Goal: Transaction & Acquisition: Purchase product/service

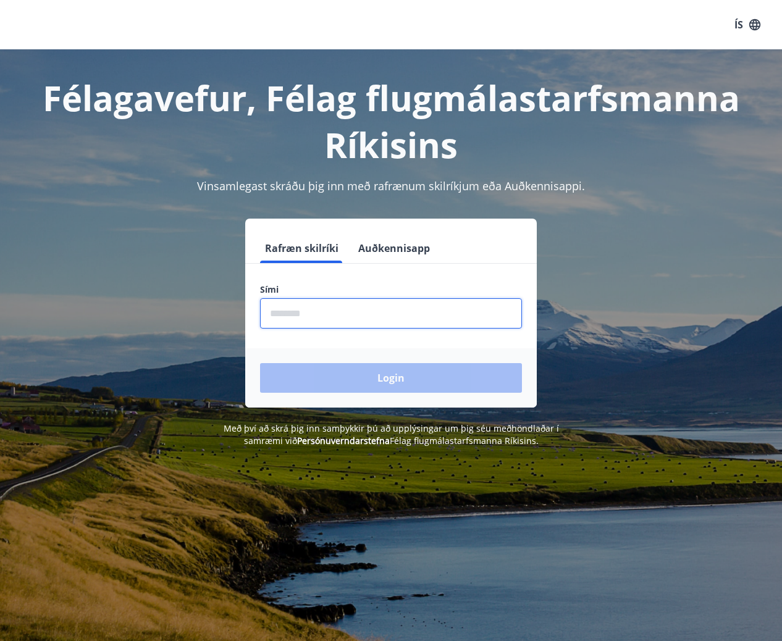
click at [361, 307] on input "phone" at bounding box center [391, 313] width 262 height 30
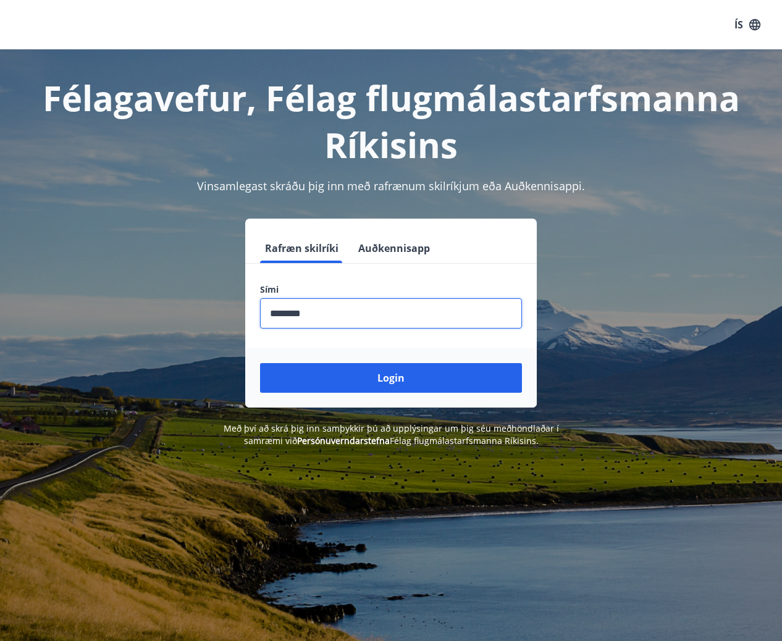
type input "********"
click at [260, 363] on button "Login" at bounding box center [391, 378] width 262 height 30
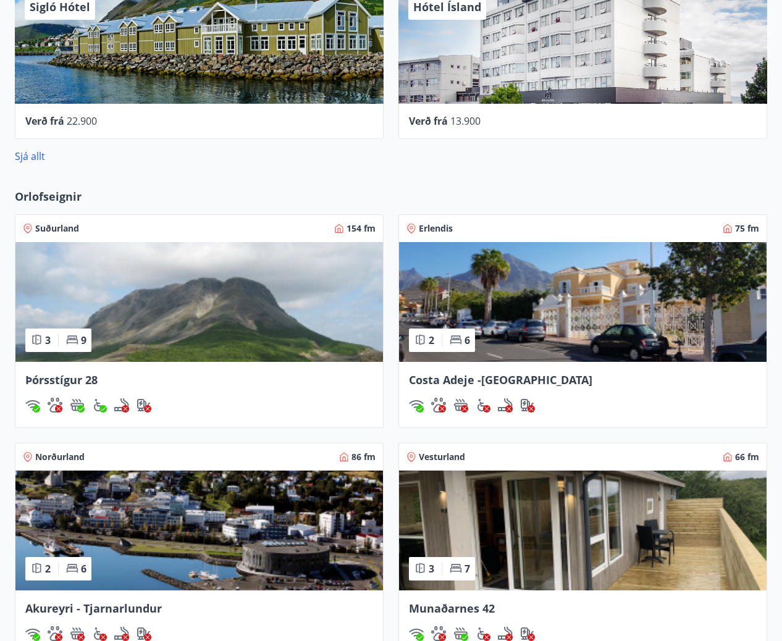
scroll to position [823, 0]
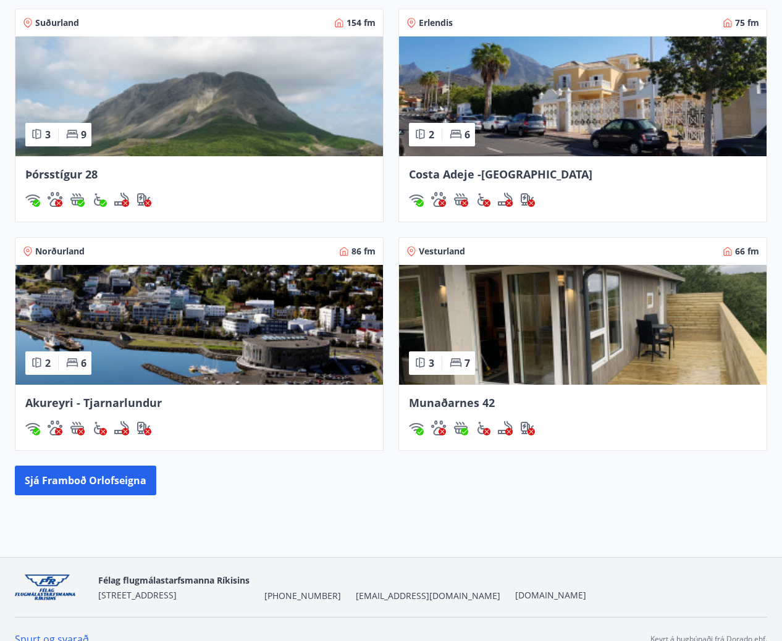
click at [66, 176] on span "Þórsstígur 28" at bounding box center [61, 174] width 72 height 15
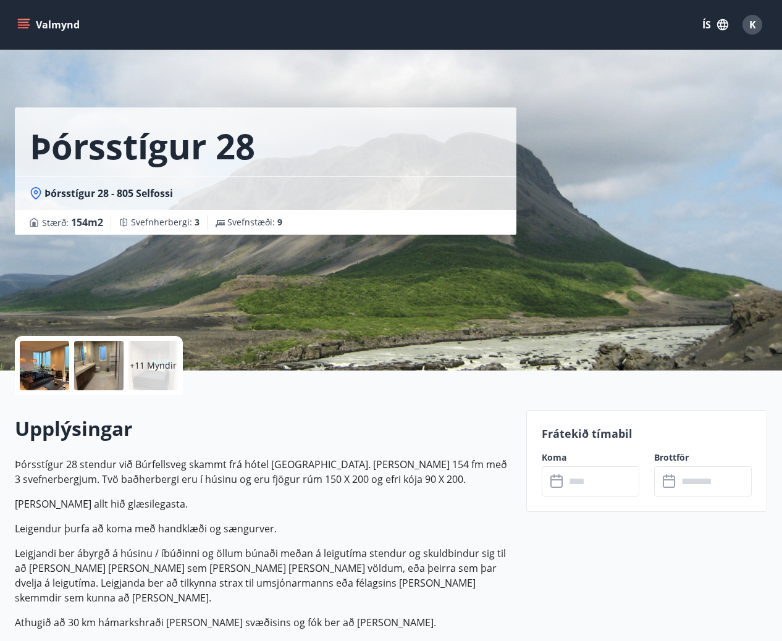
click at [593, 473] on input "text" at bounding box center [602, 481] width 74 height 30
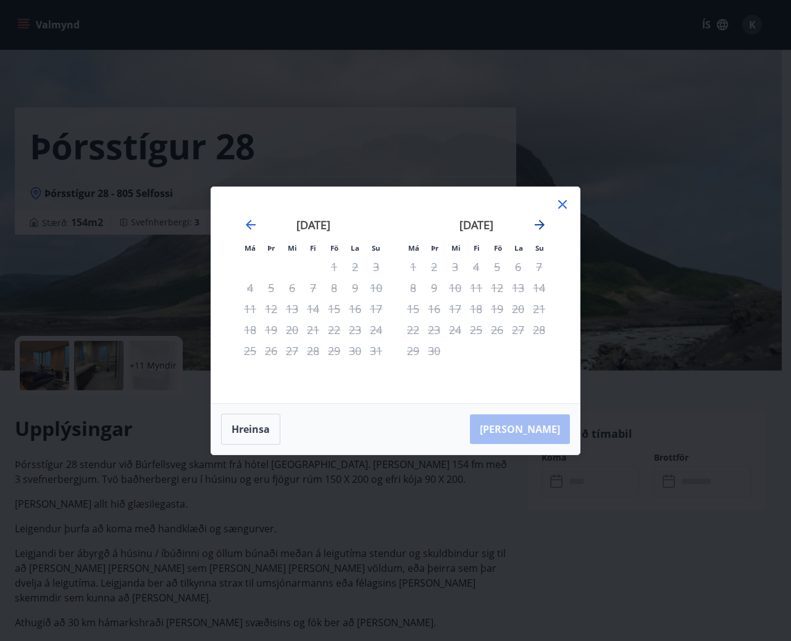
click at [537, 224] on icon "Move forward to switch to the next month." at bounding box center [539, 224] width 15 height 15
click at [246, 224] on icon "Move backward to switch to the previous month." at bounding box center [250, 224] width 15 height 15
click at [306, 549] on div "Má Þr Mi Fi Fö La Su Má Þr Mi Fi Fö La Su september 2025 1 2 3 4 5 6 7 8 9 10 1…" at bounding box center [395, 320] width 791 height 641
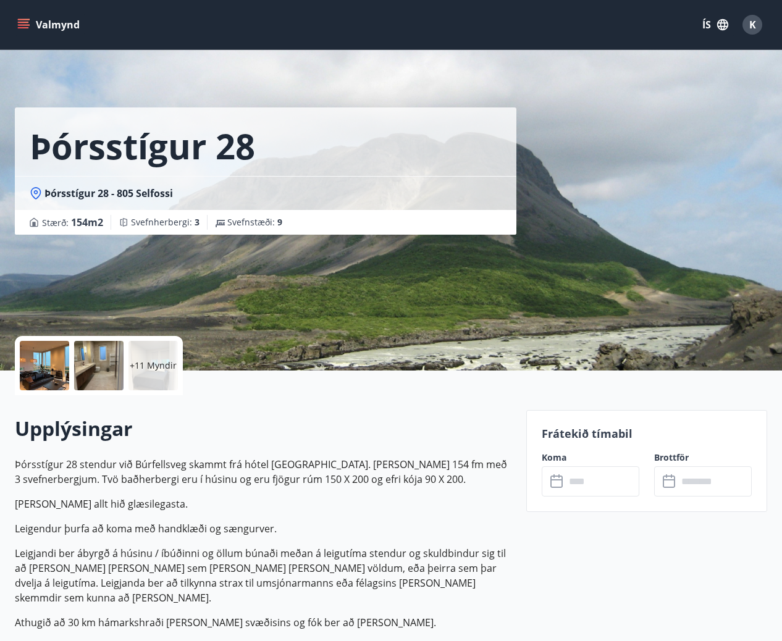
drag, startPoint x: 90, startPoint y: 393, endPoint x: 91, endPoint y: 384, distance: 9.4
click at [90, 391] on div "+11 Myndir" at bounding box center [99, 365] width 168 height 59
click at [91, 383] on div at bounding box center [98, 365] width 49 height 49
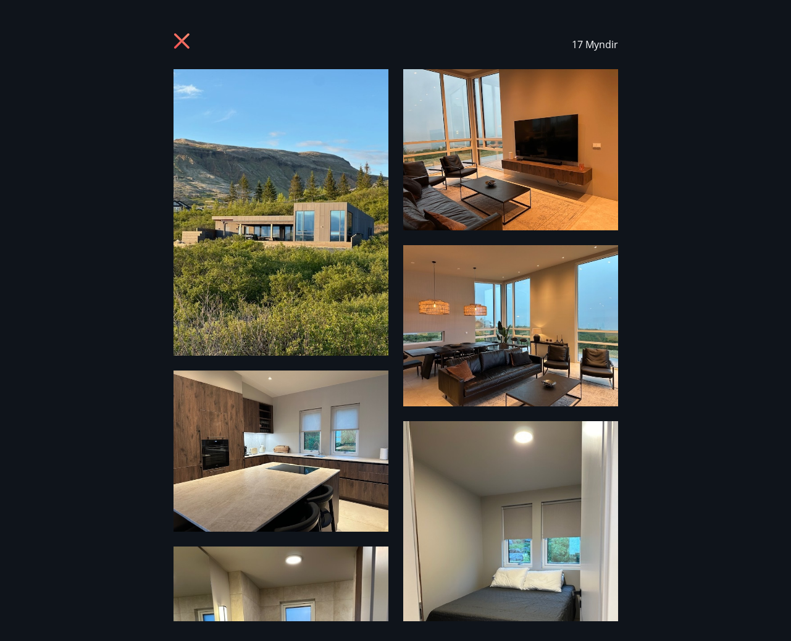
click at [183, 42] on icon at bounding box center [181, 40] width 15 height 15
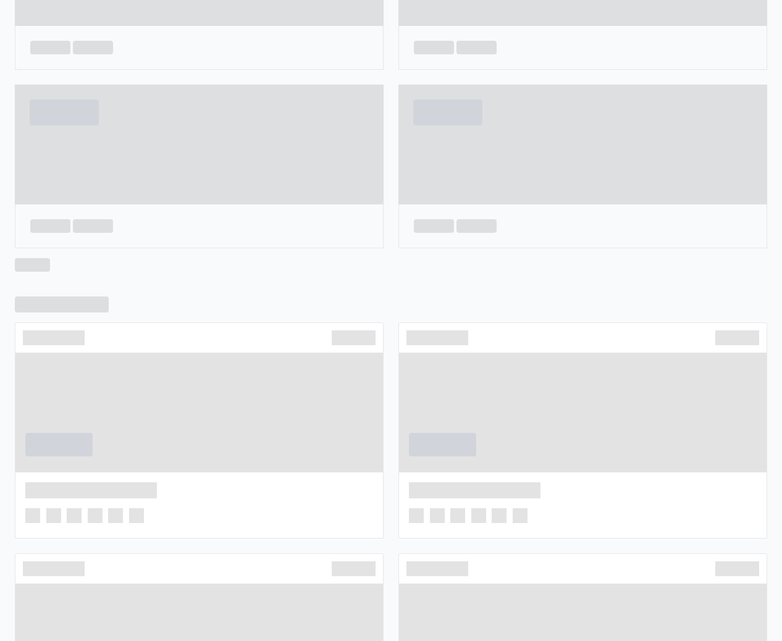
scroll to position [526, 0]
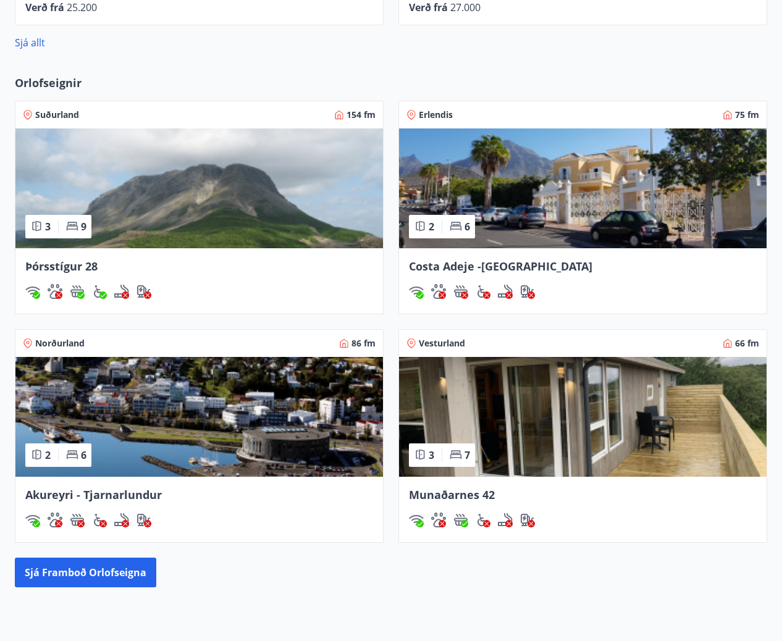
click at [576, 402] on img at bounding box center [582, 417] width 367 height 120
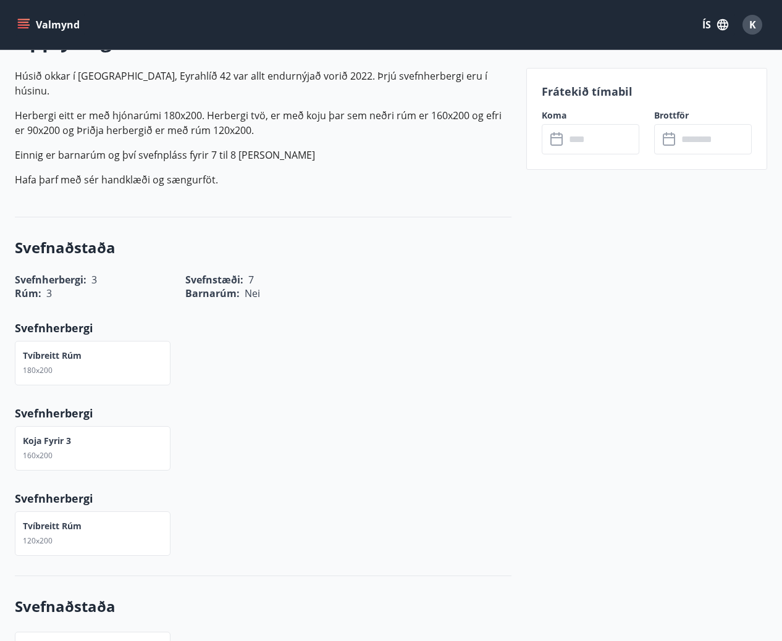
scroll to position [412, 0]
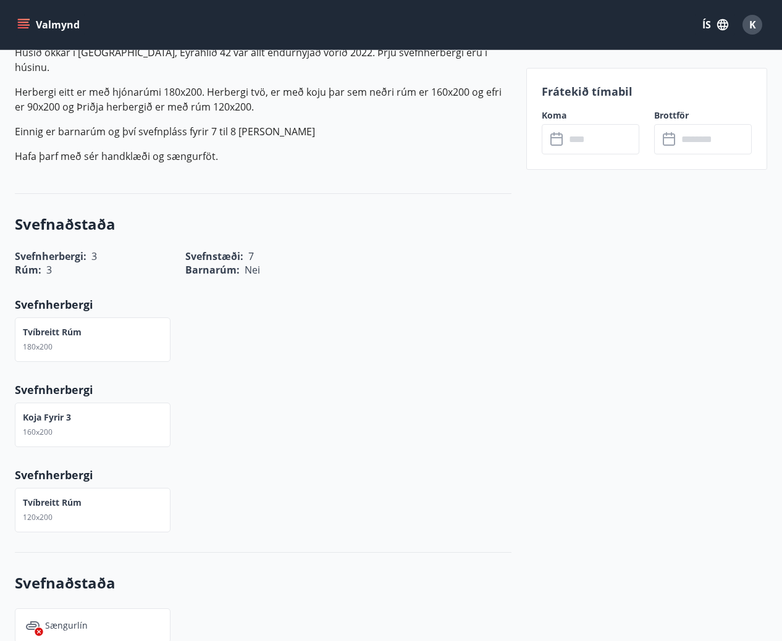
click at [573, 143] on input "text" at bounding box center [602, 139] width 74 height 30
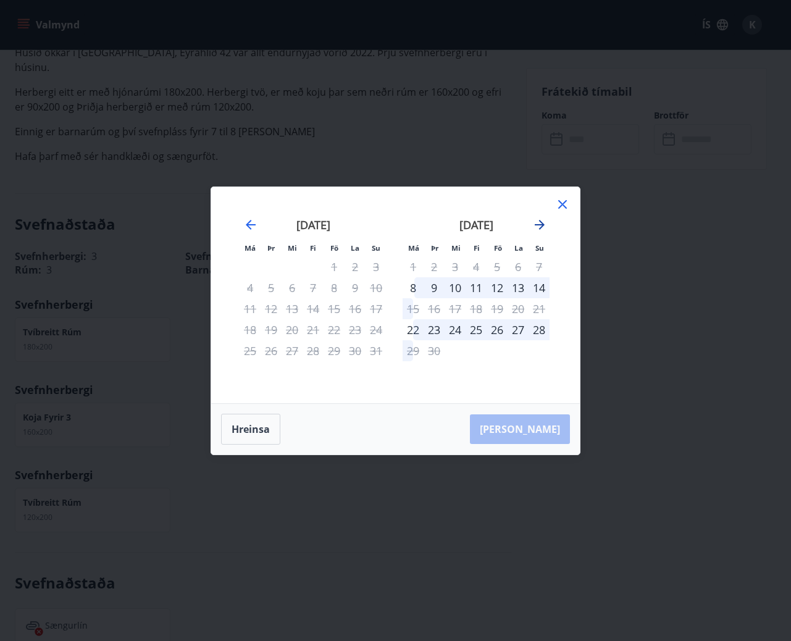
click at [532, 224] on icon "Move forward to switch to the next month." at bounding box center [539, 224] width 15 height 15
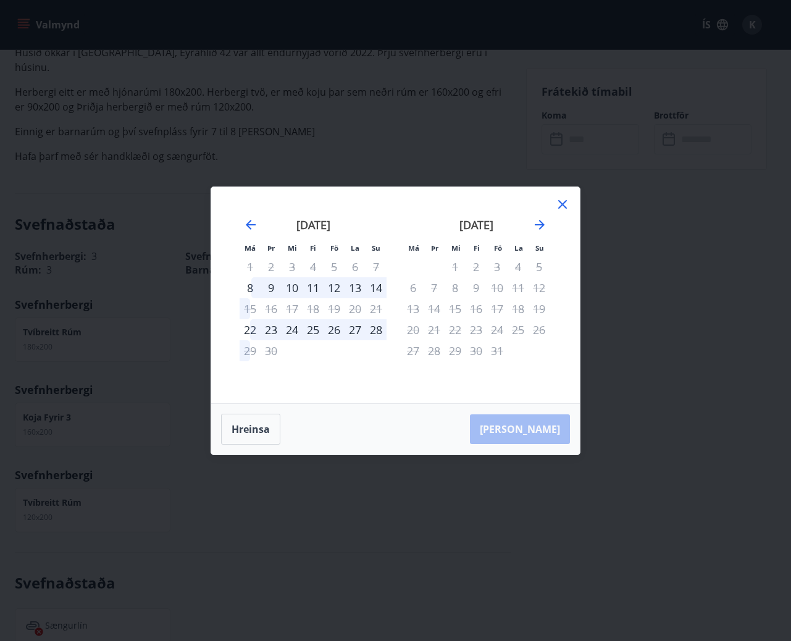
click at [560, 203] on icon at bounding box center [562, 204] width 15 height 15
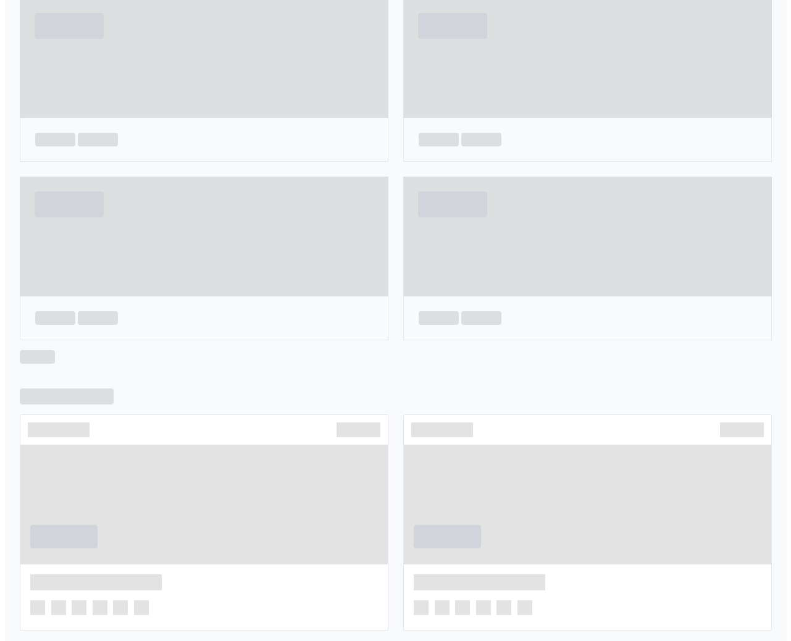
scroll to position [434, 0]
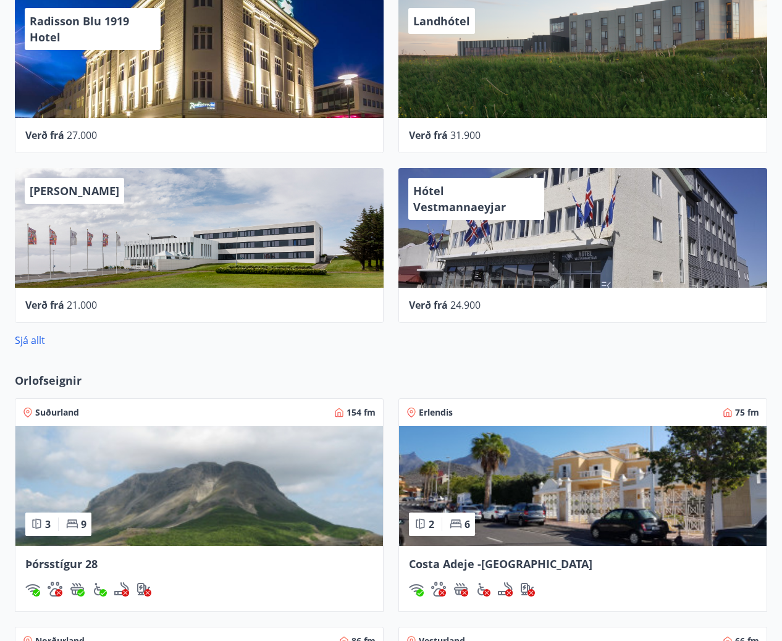
click at [636, 279] on div "Hótel Vestmannaeyjar" at bounding box center [582, 228] width 369 height 120
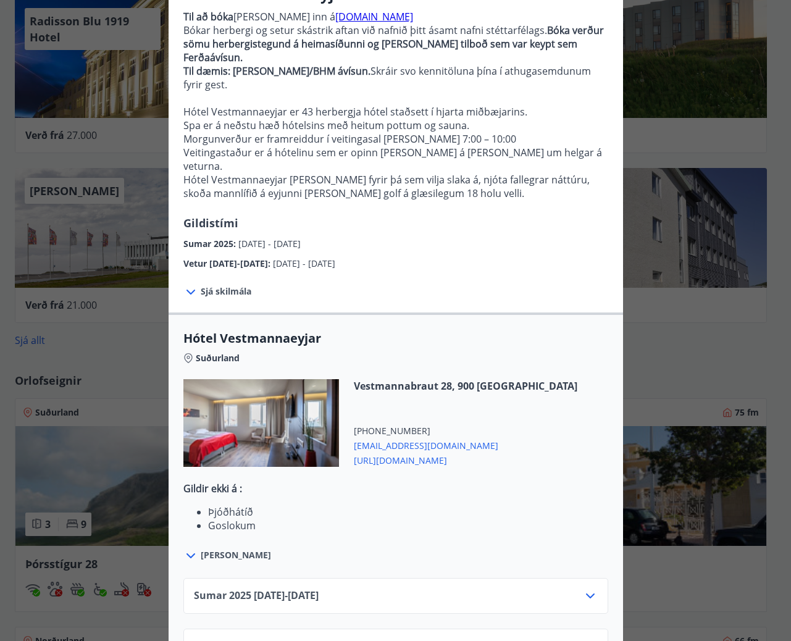
scroll to position [145, 0]
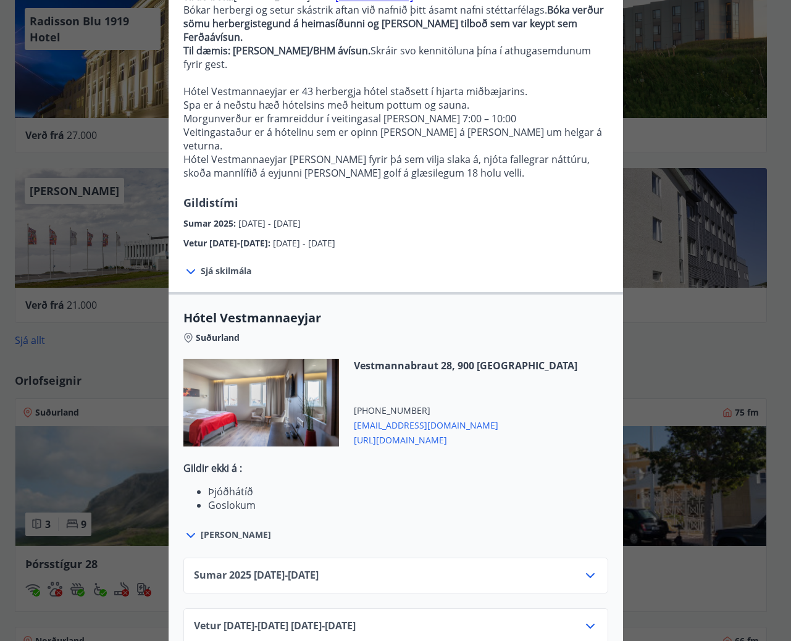
click at [684, 320] on div "Hótel Vestmannaeyjar Til að bóka er farið inn á hotelvestmannaeyjar.is Bókar he…" at bounding box center [395, 175] width 791 height 641
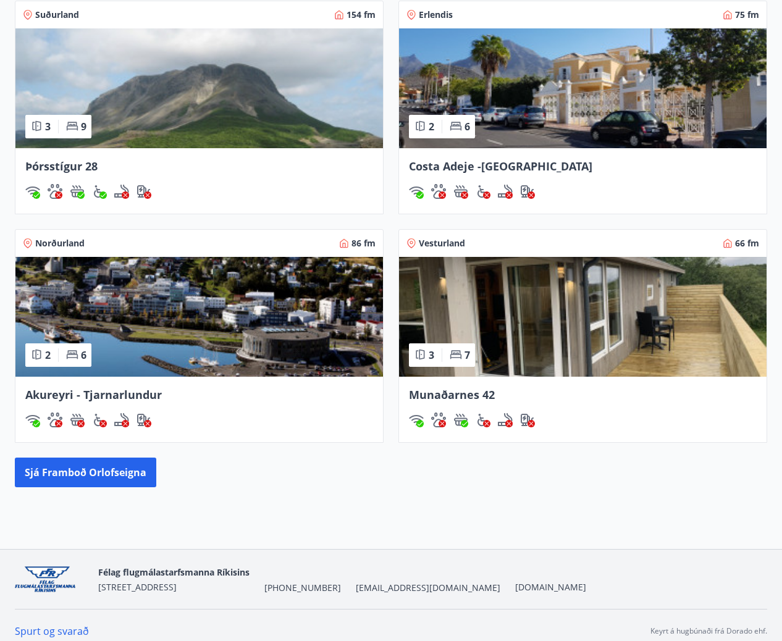
scroll to position [843, 0]
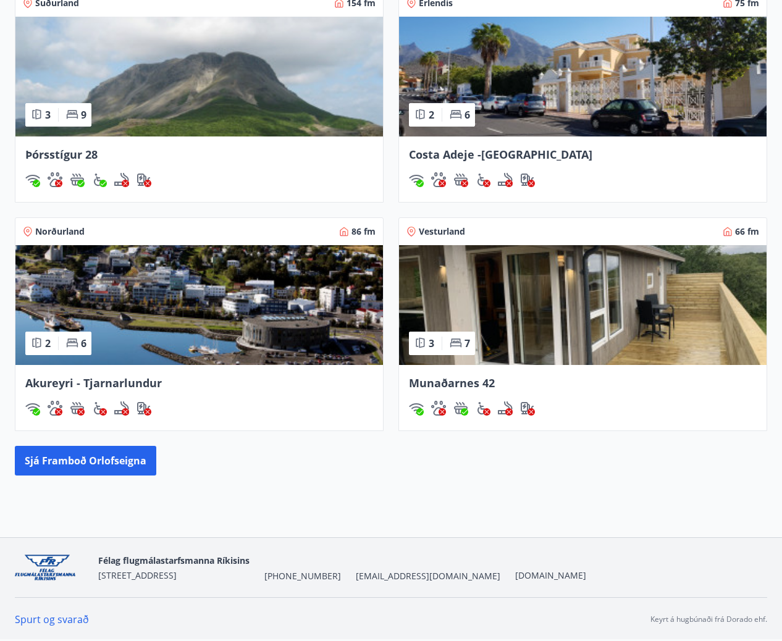
click at [67, 381] on span "Akureyri - Tjarnarlundur" at bounding box center [93, 382] width 136 height 15
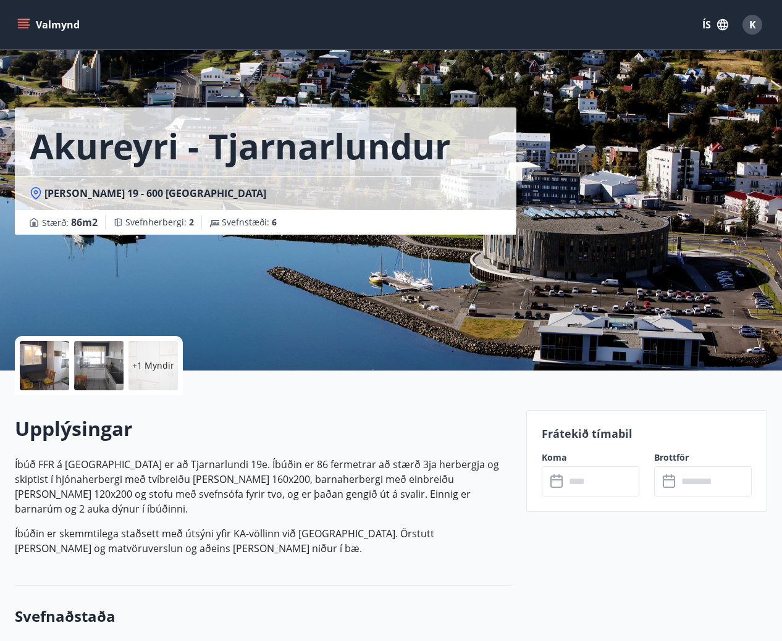
click at [576, 469] on input "text" at bounding box center [602, 481] width 74 height 30
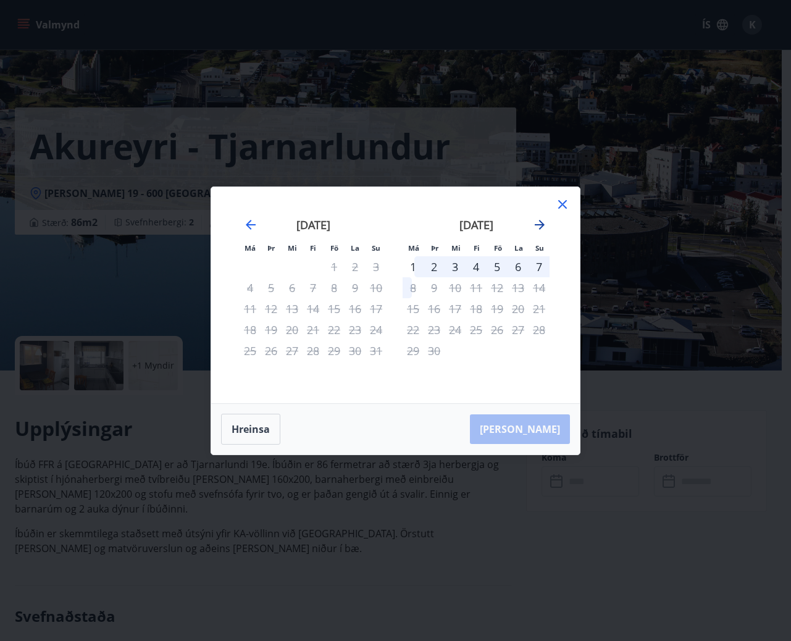
click at [539, 232] on icon "Move forward to switch to the next month." at bounding box center [539, 224] width 15 height 15
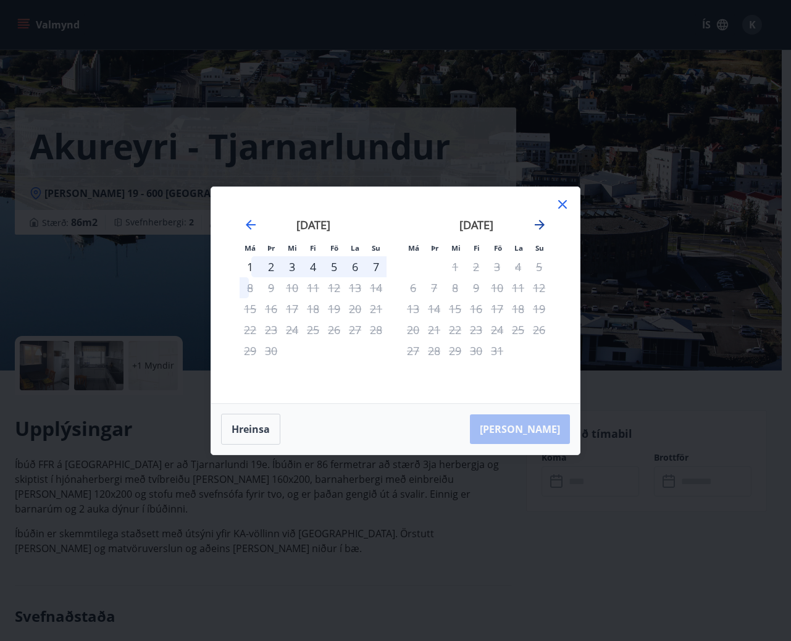
click at [539, 232] on icon "Move forward to switch to the next month." at bounding box center [539, 224] width 15 height 15
click at [448, 597] on div "Má Þr Mi Fi Fö La Su Má Þr Mi Fi Fö La Su september 2025 1 2 3 4 5 6 7 8 9 10 1…" at bounding box center [395, 320] width 791 height 641
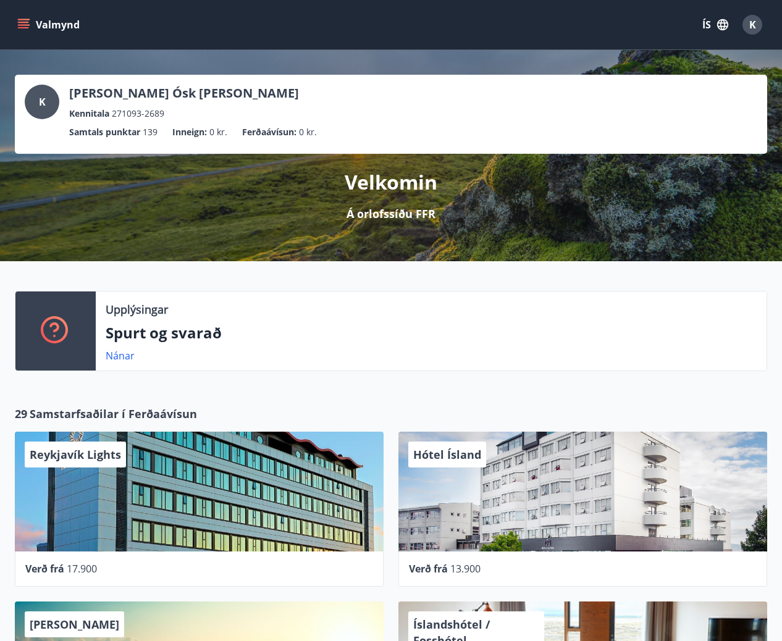
scroll to position [206, 0]
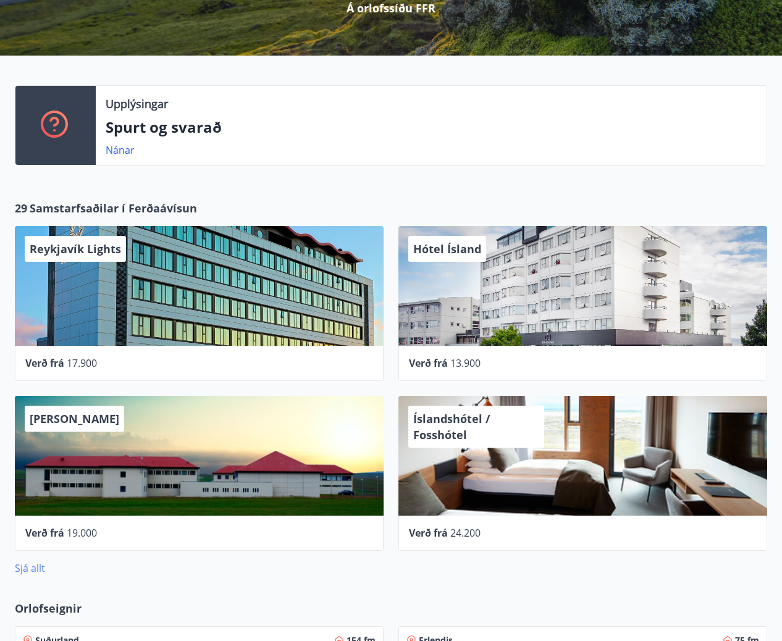
click at [25, 571] on link "Sjá allt" at bounding box center [30, 568] width 30 height 14
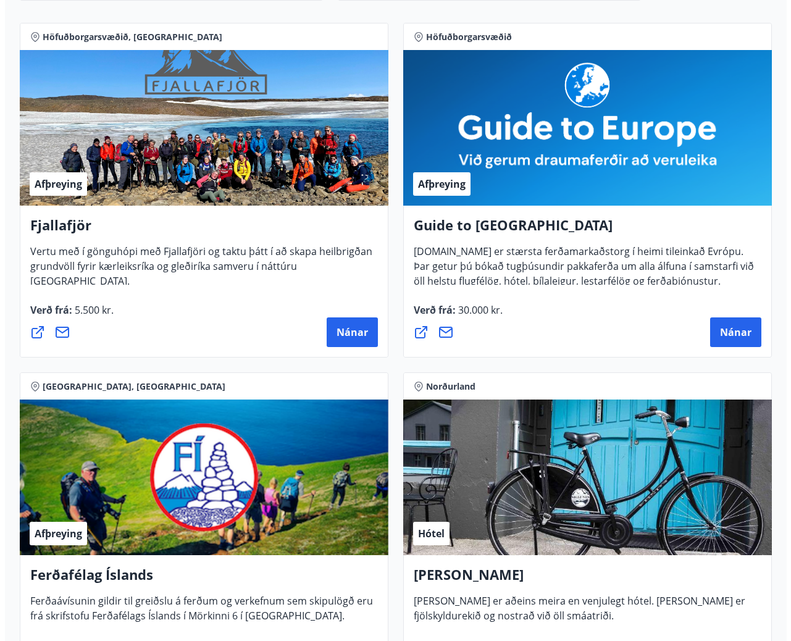
scroll to position [412, 0]
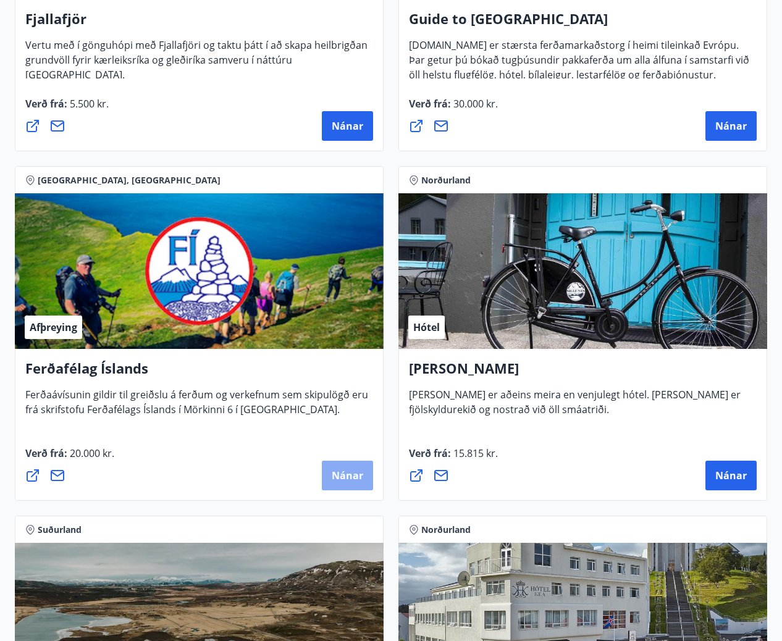
click at [334, 468] on button "Nánar" at bounding box center [347, 476] width 51 height 30
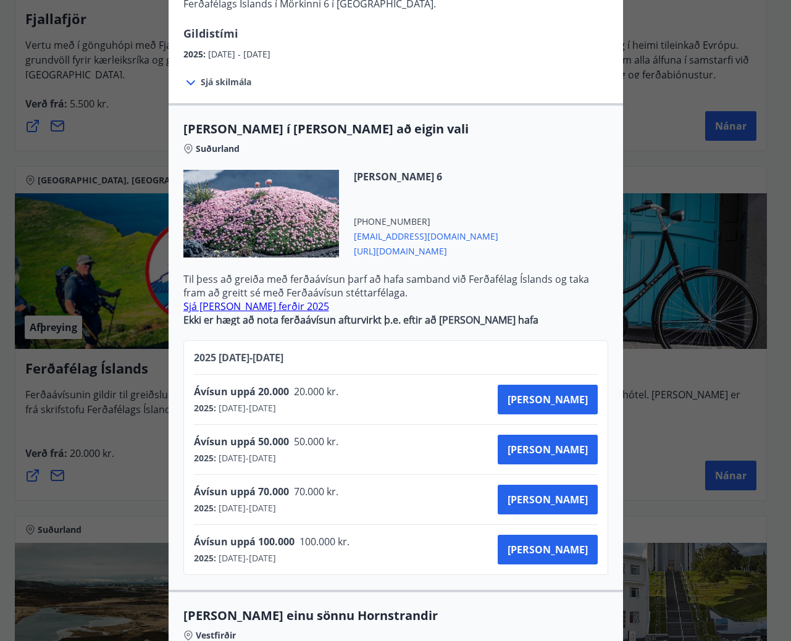
scroll to position [0, 0]
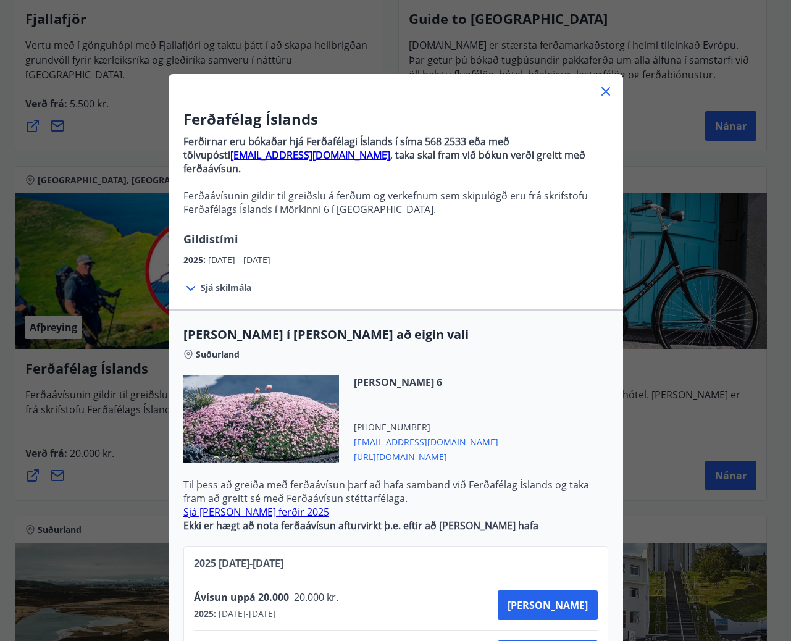
click at [238, 281] on div "Sjá skilmála Ekki er hægt að nota ferðaávísun afturvirkt þ.e. eftir að kaup haf…" at bounding box center [396, 288] width 455 height 42
click at [233, 282] on span "Sjá skilmála" at bounding box center [226, 288] width 51 height 12
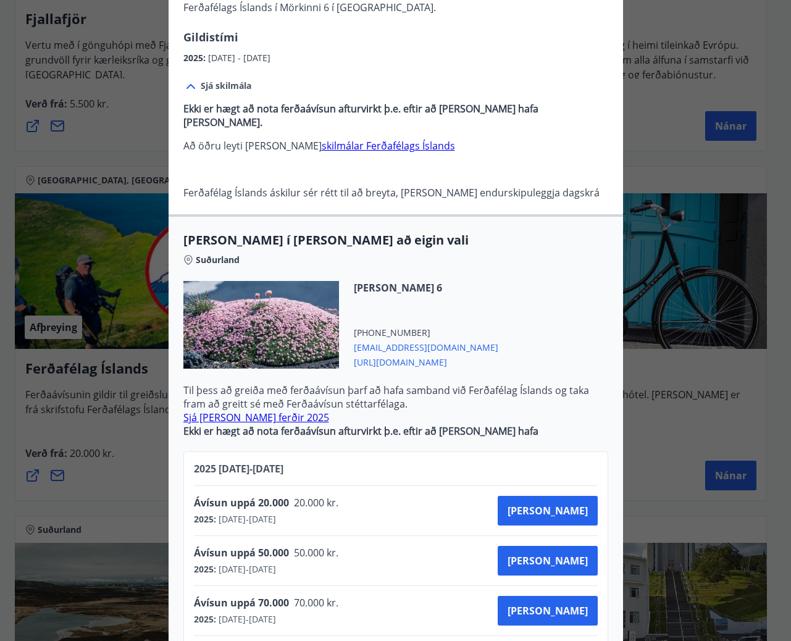
scroll to position [206, 0]
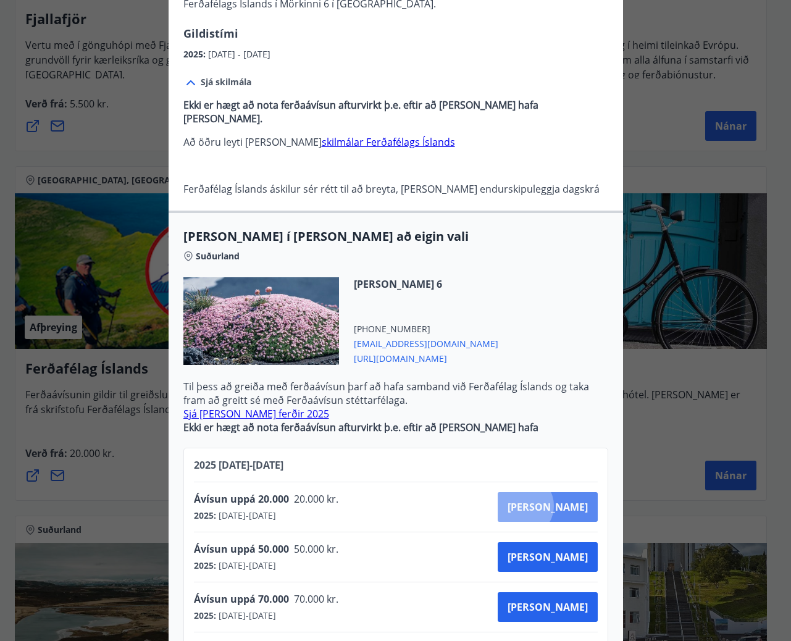
click at [566, 500] on span "Kaupa" at bounding box center [548, 507] width 80 height 14
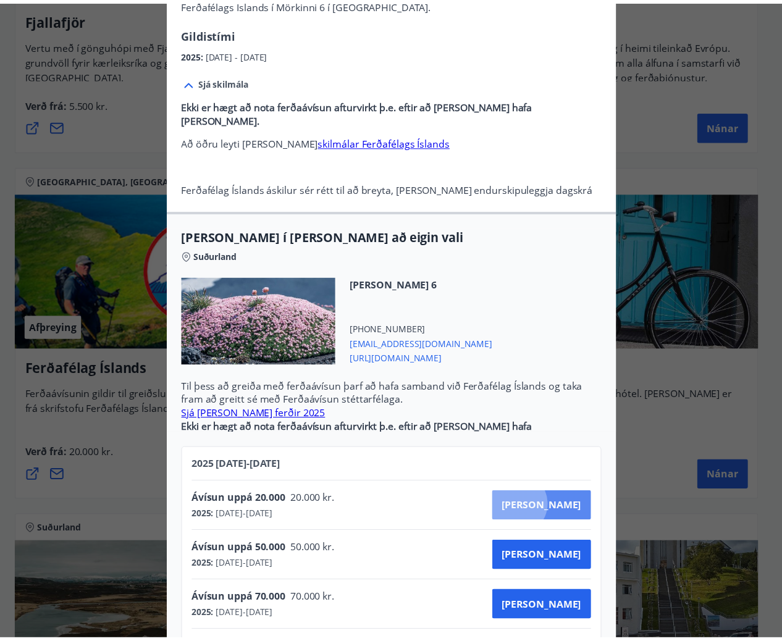
scroll to position [2, 0]
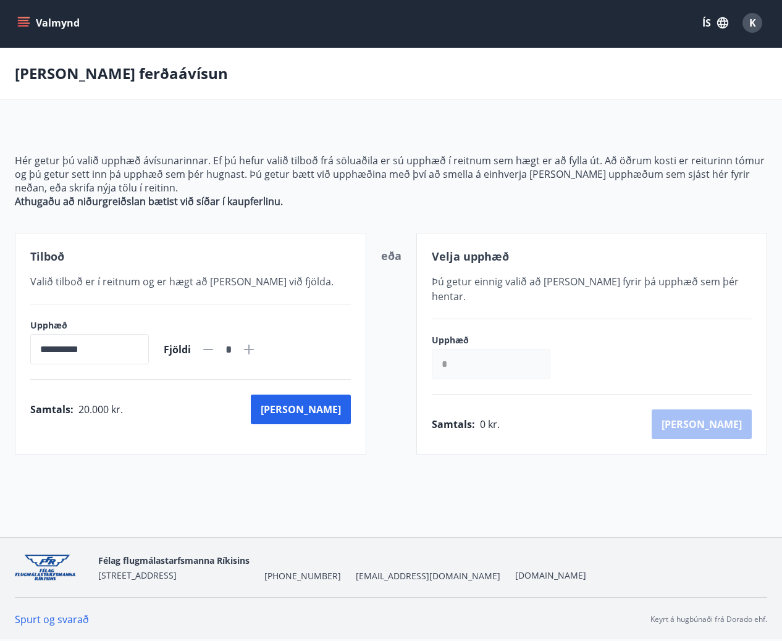
click at [254, 351] on icon at bounding box center [249, 350] width 10 height 10
click at [216, 346] on icon at bounding box center [208, 349] width 15 height 15
type input "*"
click at [319, 405] on button "Kaup" at bounding box center [301, 410] width 100 height 30
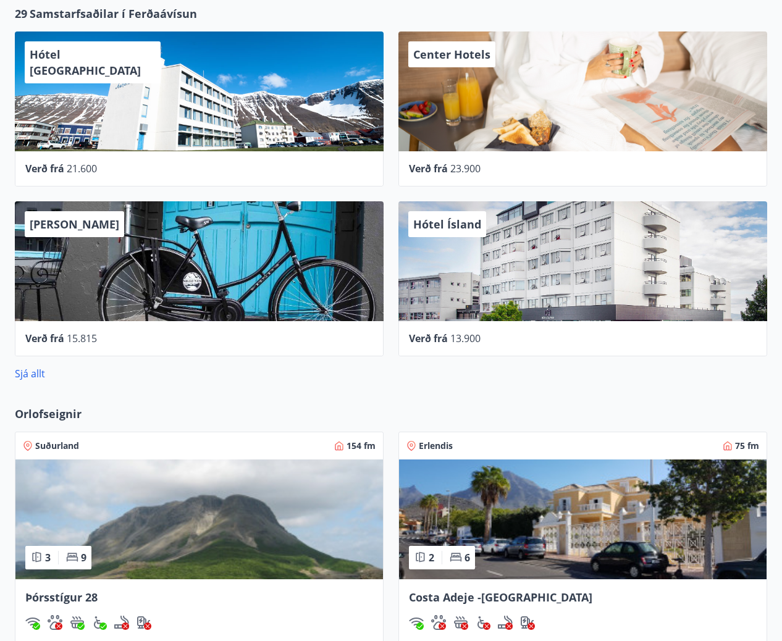
scroll to position [411, 0]
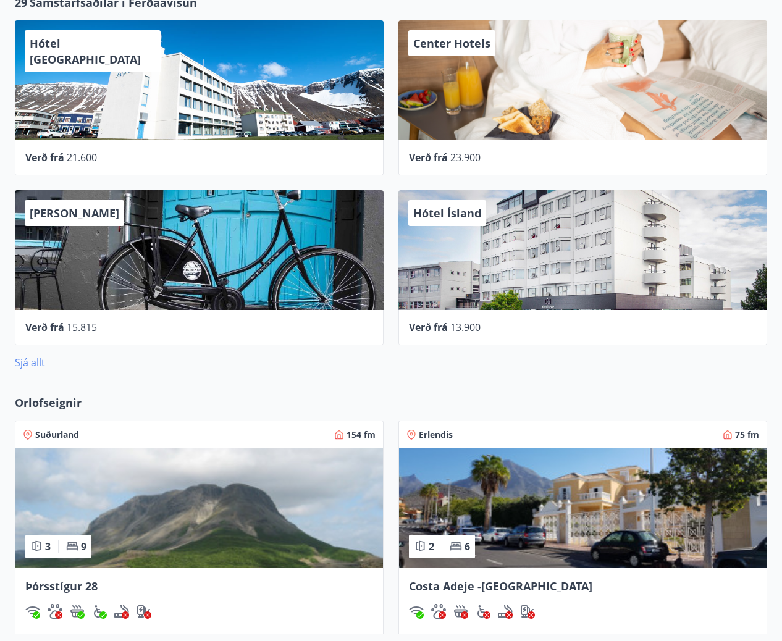
click at [32, 358] on link "Sjá allt" at bounding box center [30, 363] width 30 height 14
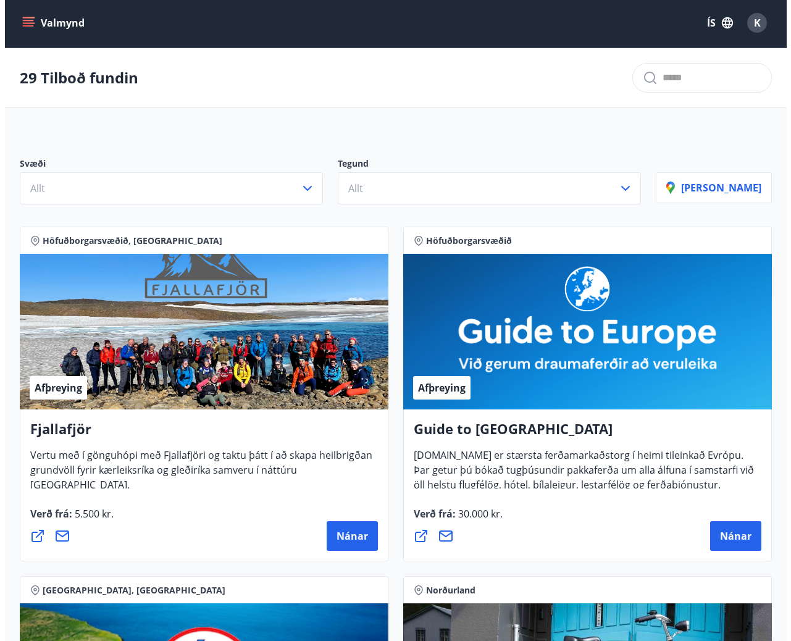
scroll to position [411, 0]
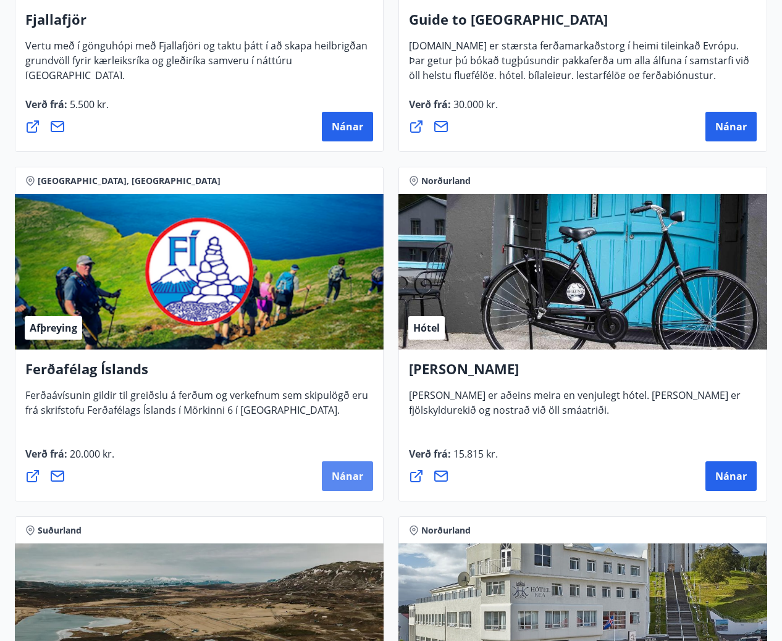
click at [357, 484] on button "Nánar" at bounding box center [347, 476] width 51 height 30
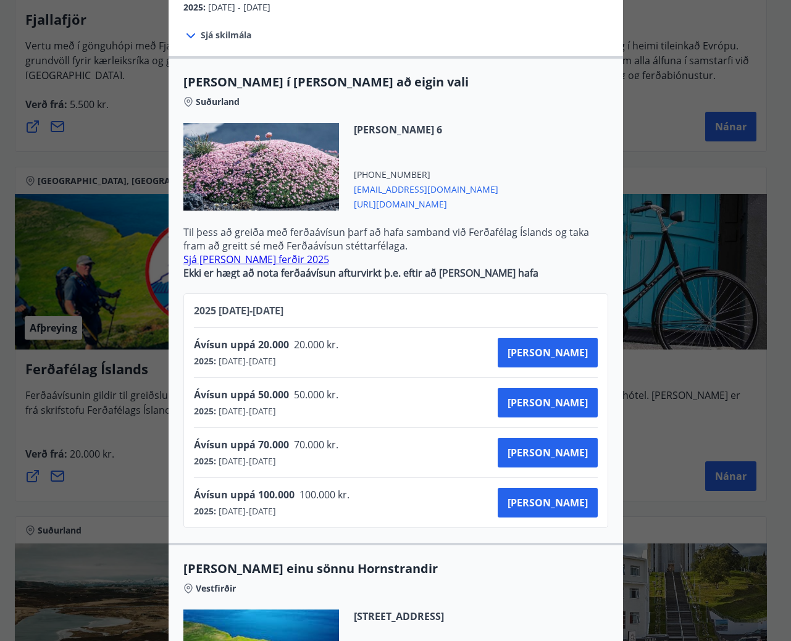
scroll to position [412, 0]
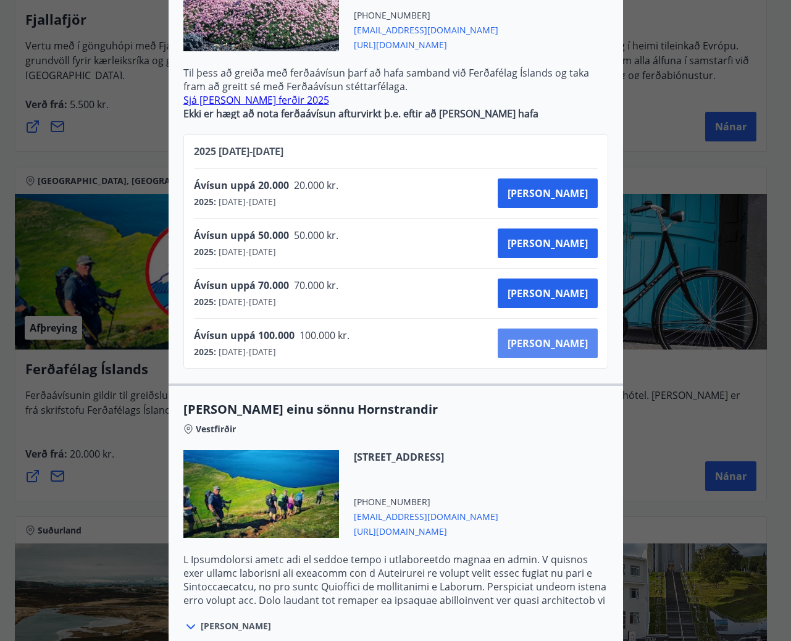
click at [555, 337] on span "Kaupa" at bounding box center [548, 344] width 80 height 14
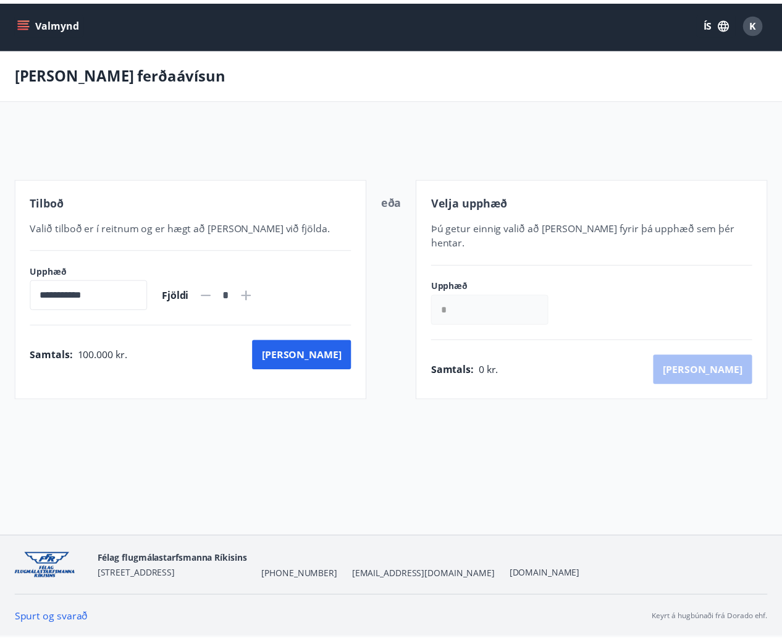
scroll to position [2, 0]
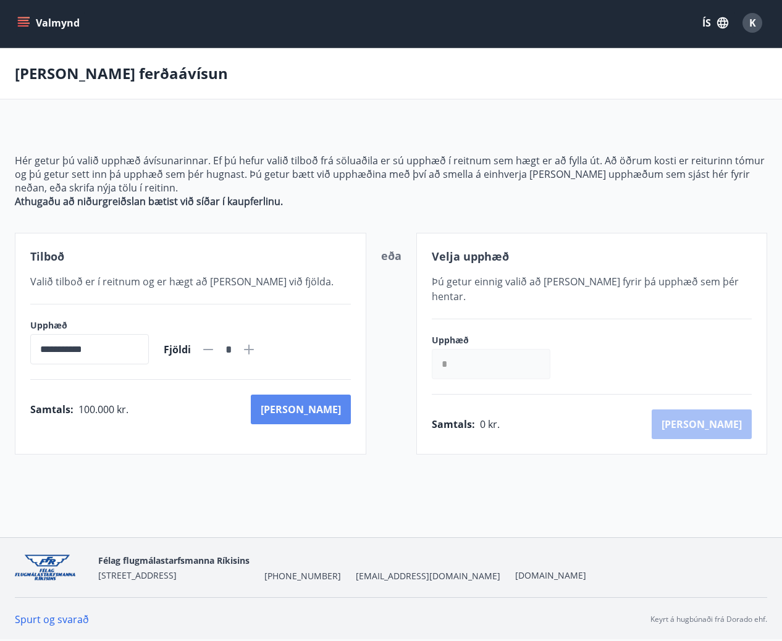
click at [331, 405] on button "Kaup" at bounding box center [301, 410] width 100 height 30
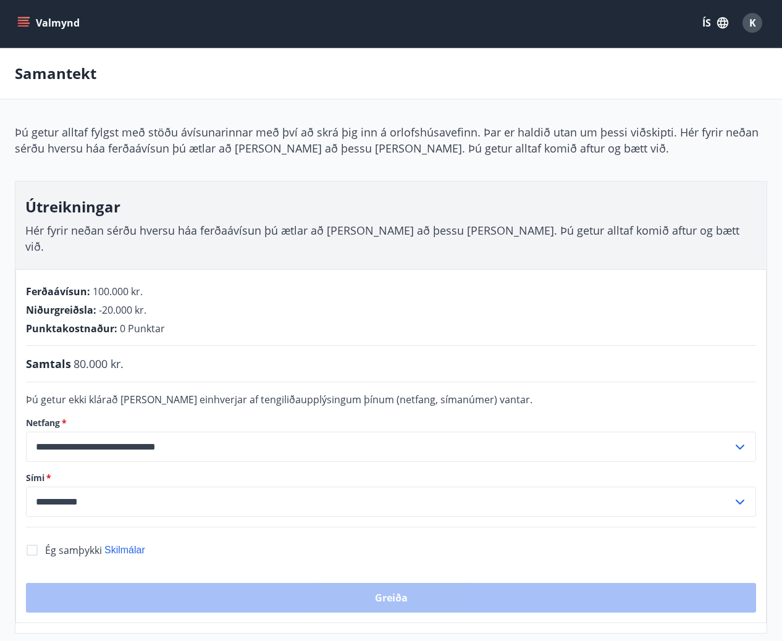
click at [553, 304] on div "Ferðaávísun : 100.000 kr. Niðurgreiðsla : -20.000 kr. Punktakostnaður : 0 Punkt…" at bounding box center [391, 310] width 730 height 51
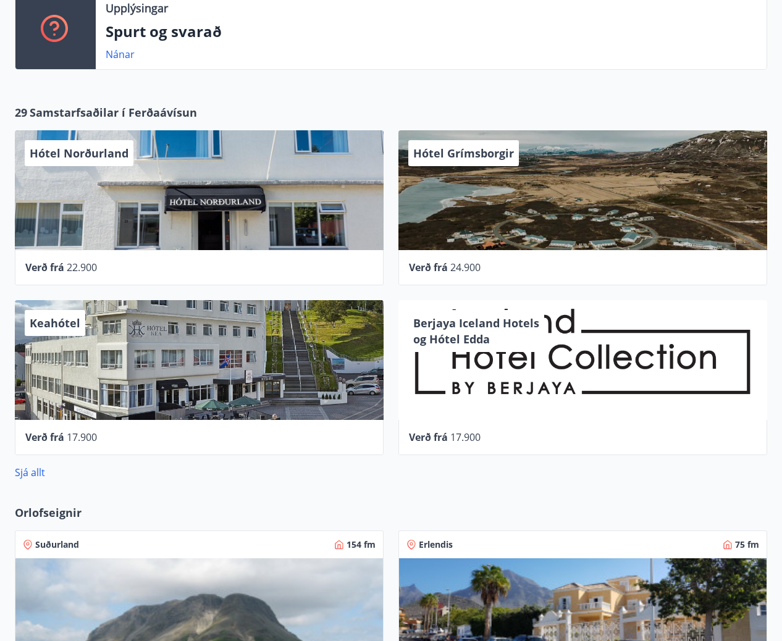
scroll to position [412, 0]
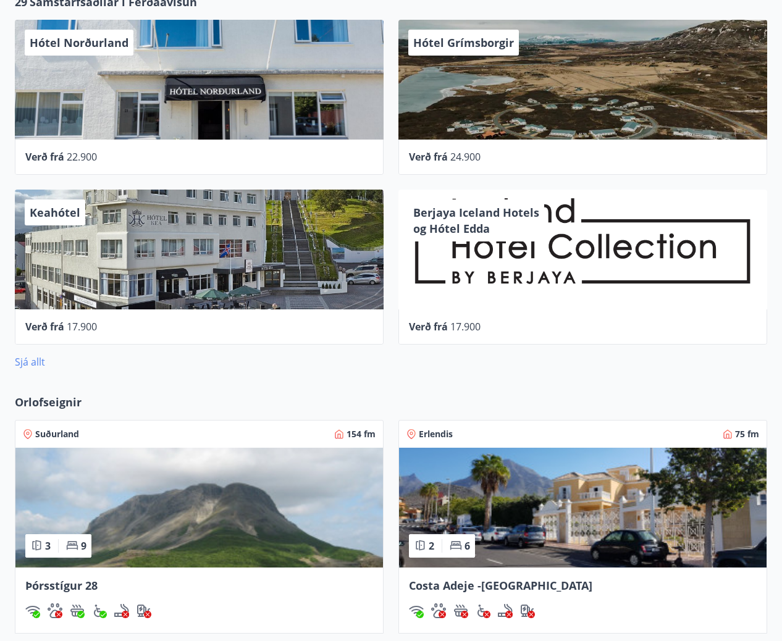
click at [35, 360] on link "Sjá allt" at bounding box center [30, 362] width 30 height 14
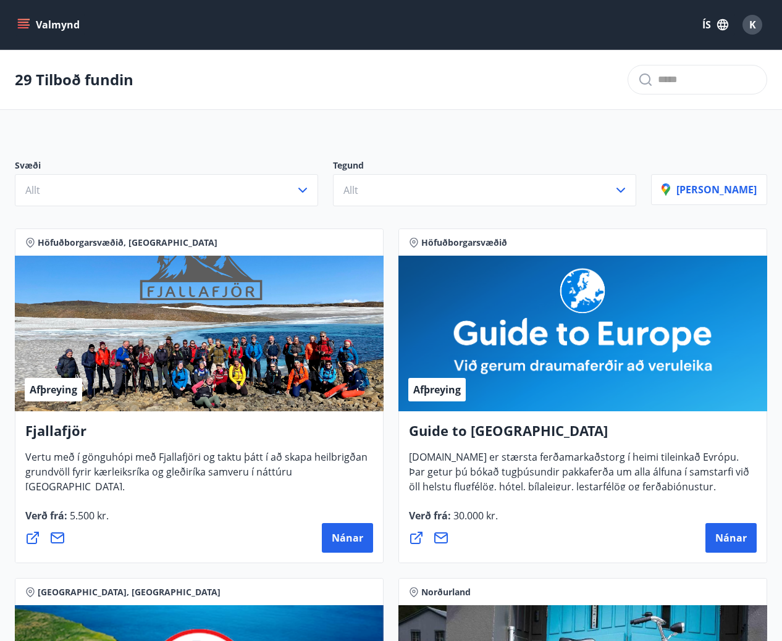
click at [435, 391] on span "Afþreying" at bounding box center [437, 390] width 48 height 14
click at [717, 542] on span "Nánar" at bounding box center [730, 538] width 31 height 14
